Goal: Complete application form

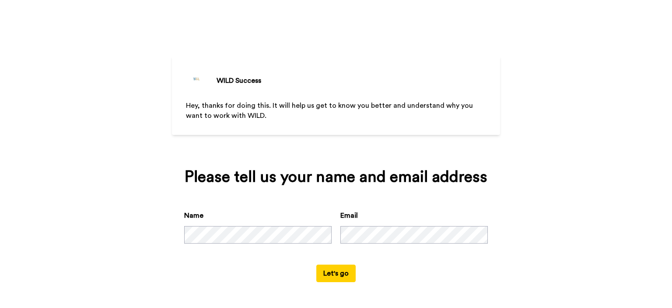
click at [98, 114] on div "WILD Success Hey, thanks for doing this. It will help us get to know you better…" at bounding box center [336, 154] width 672 height 308
click at [253, 266] on form "Name Email Let's go" at bounding box center [336, 246] width 304 height 72
click at [337, 277] on button "Let's go" at bounding box center [335, 273] width 39 height 18
